Goal: Transaction & Acquisition: Purchase product/service

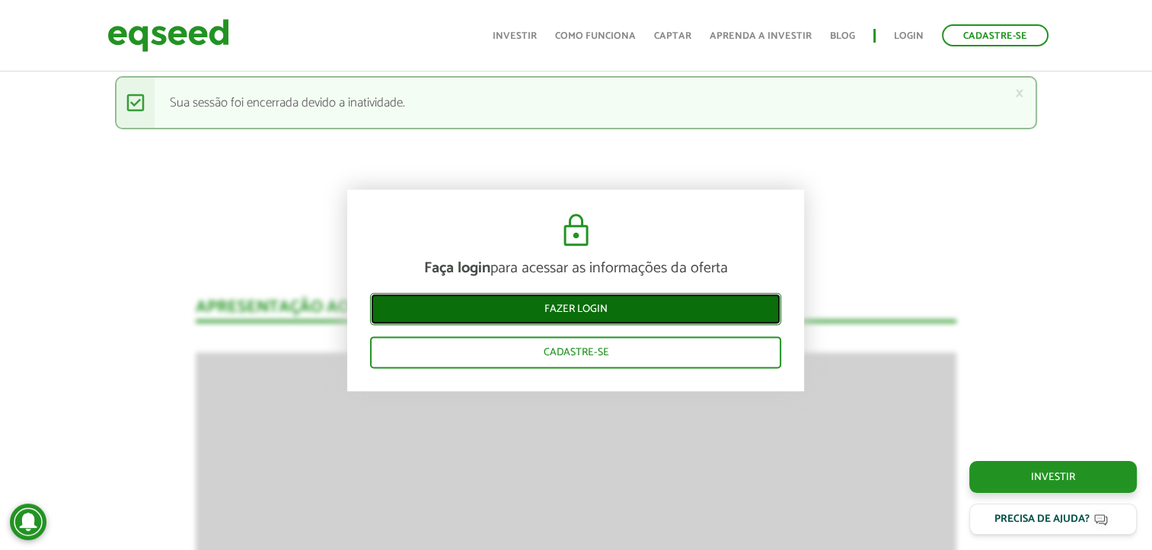
click at [626, 309] on link "Fazer login" at bounding box center [575, 310] width 411 height 32
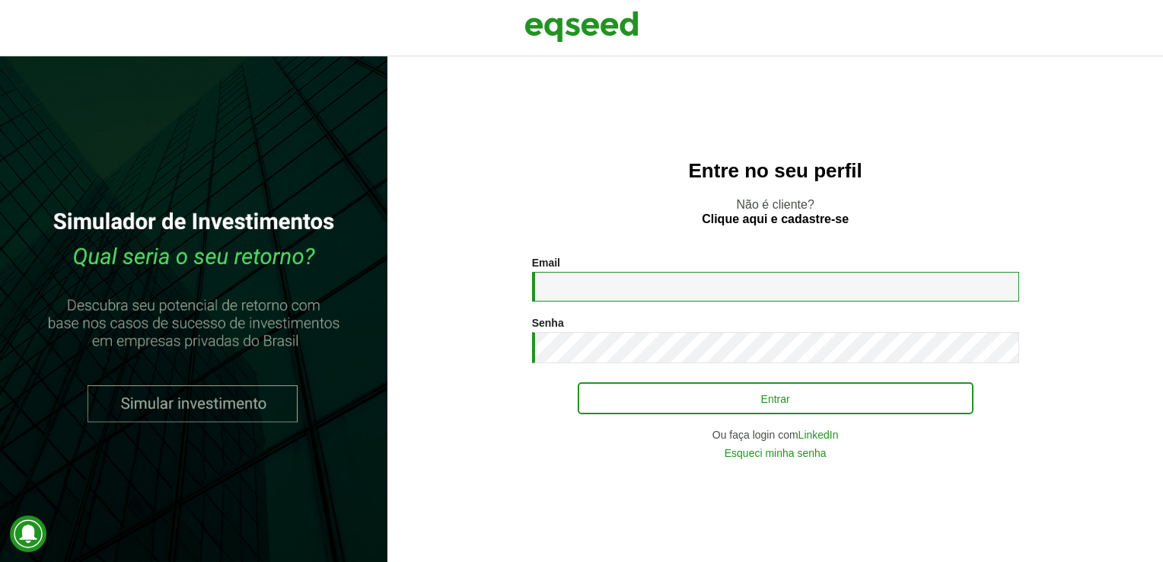
type input "**********"
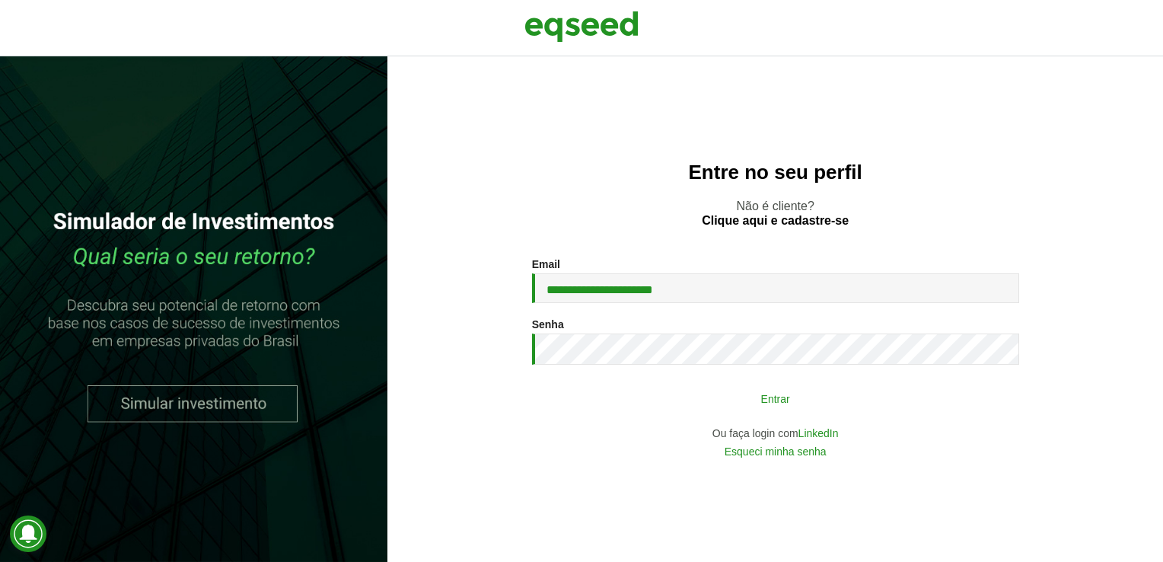
click at [731, 397] on button "Entrar" at bounding box center [776, 398] width 396 height 29
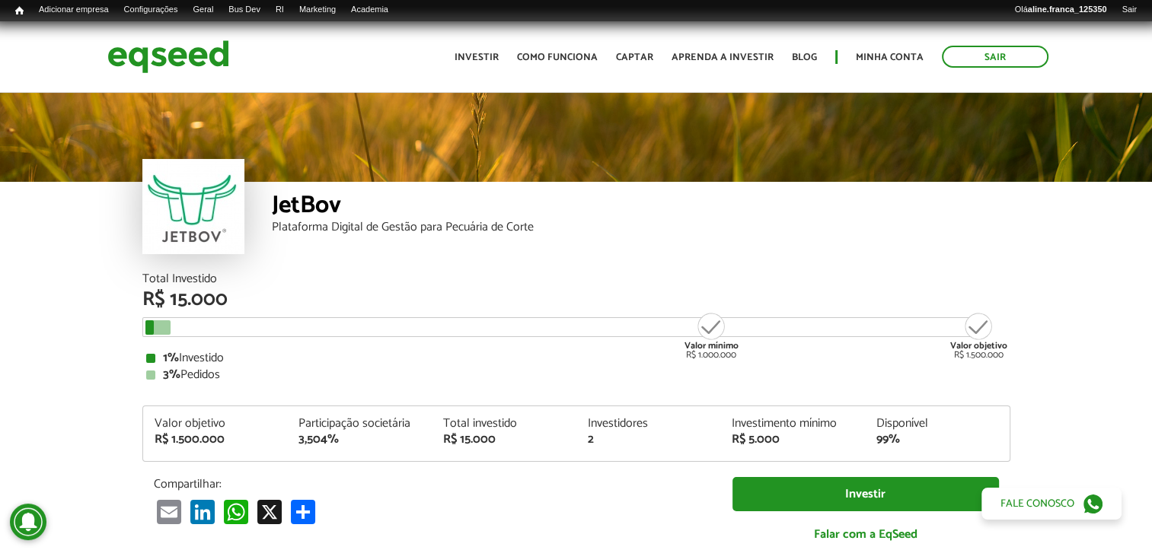
click at [1057, 273] on div "JetBov Plataforma Digital de Gestão para Pecuária de Corte" at bounding box center [576, 182] width 1152 height 183
